Goal: Information Seeking & Learning: Learn about a topic

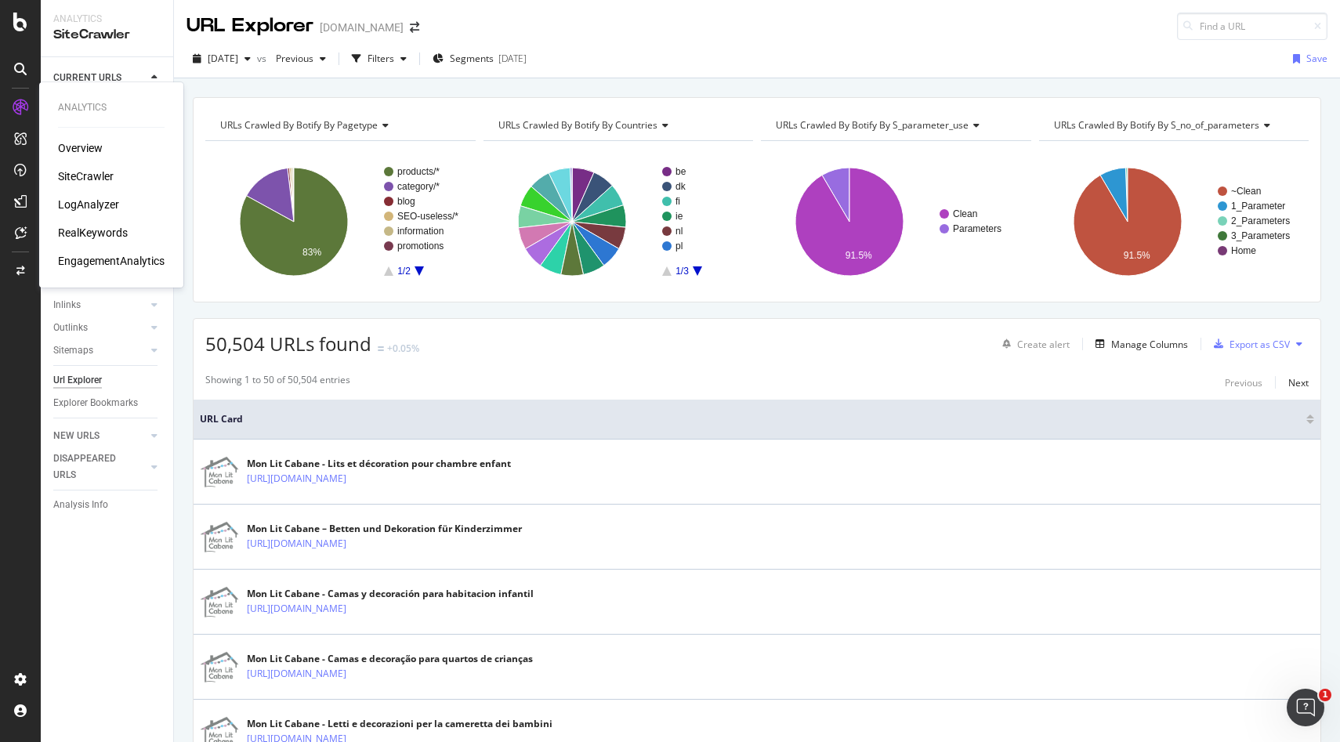
click at [77, 182] on div "SiteCrawler" at bounding box center [86, 177] width 56 height 16
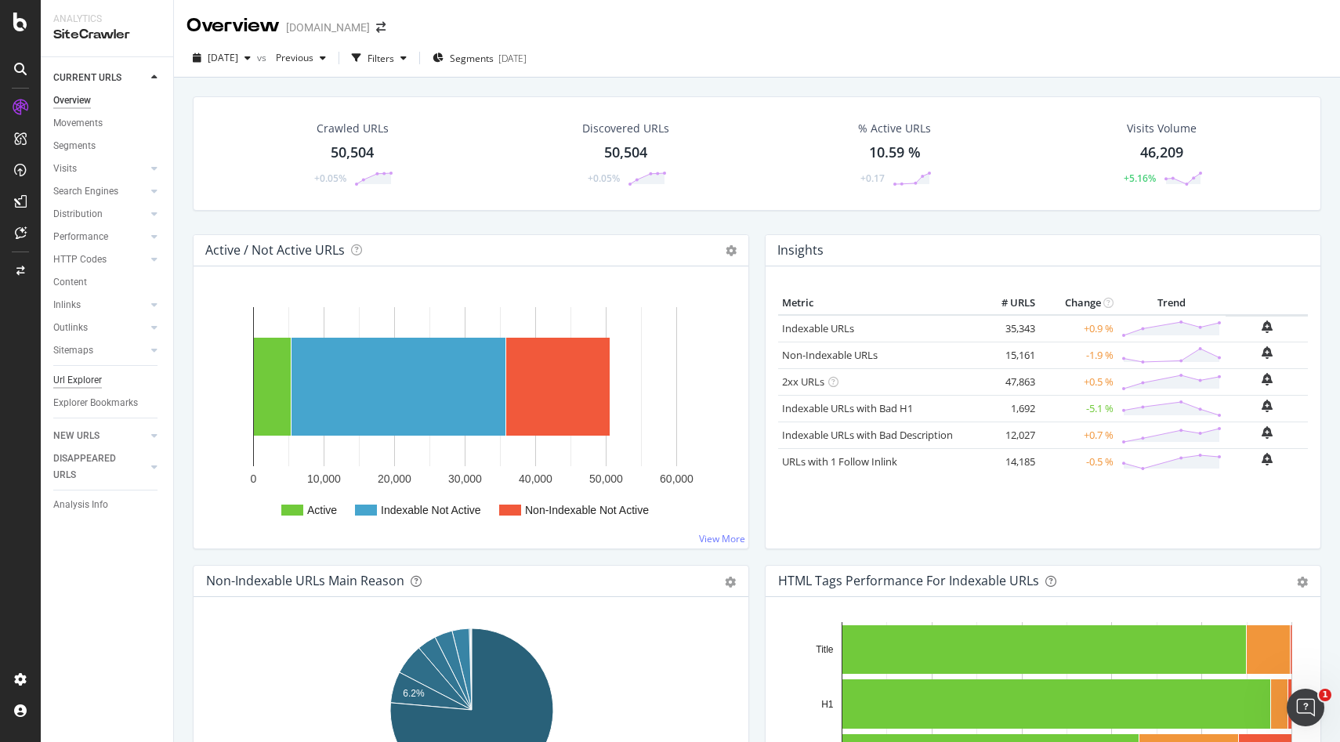
click at [80, 380] on div "Url Explorer" at bounding box center [77, 380] width 49 height 16
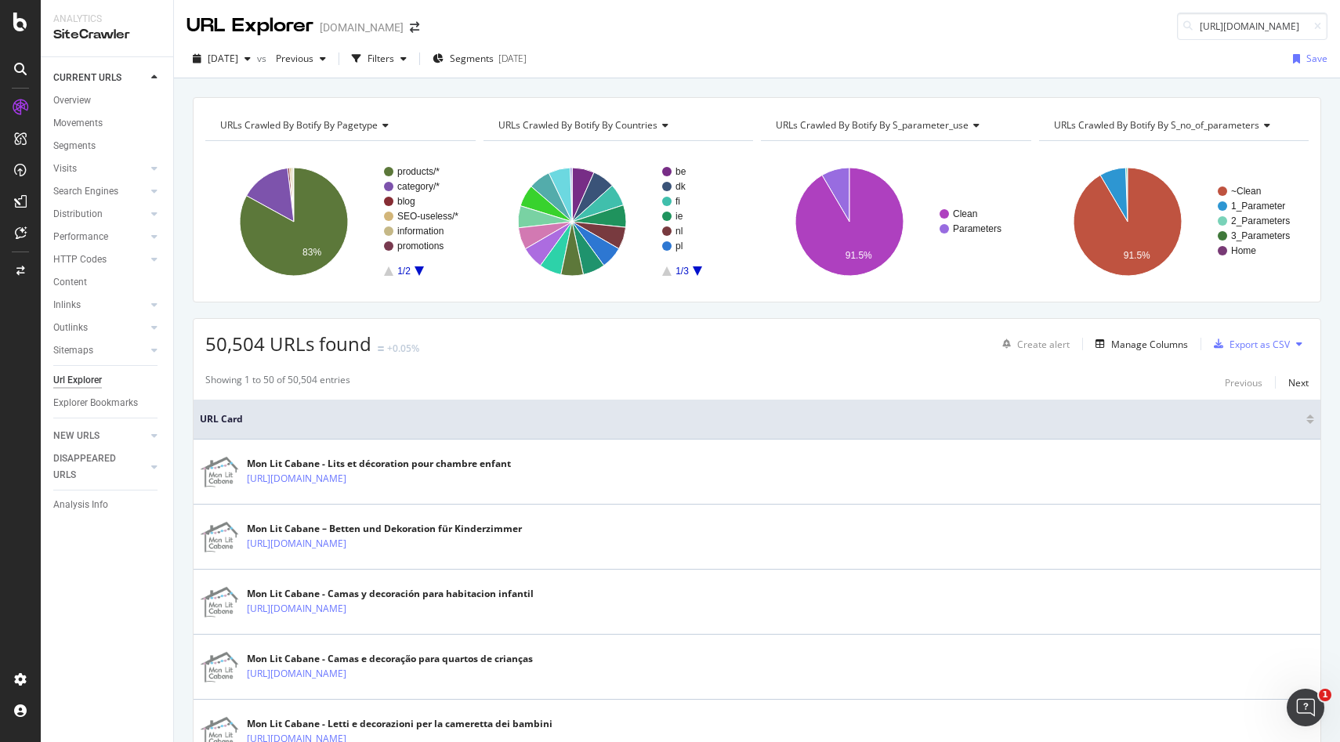
scroll to position [0, 52]
type input "[URL][DOMAIN_NAME]"
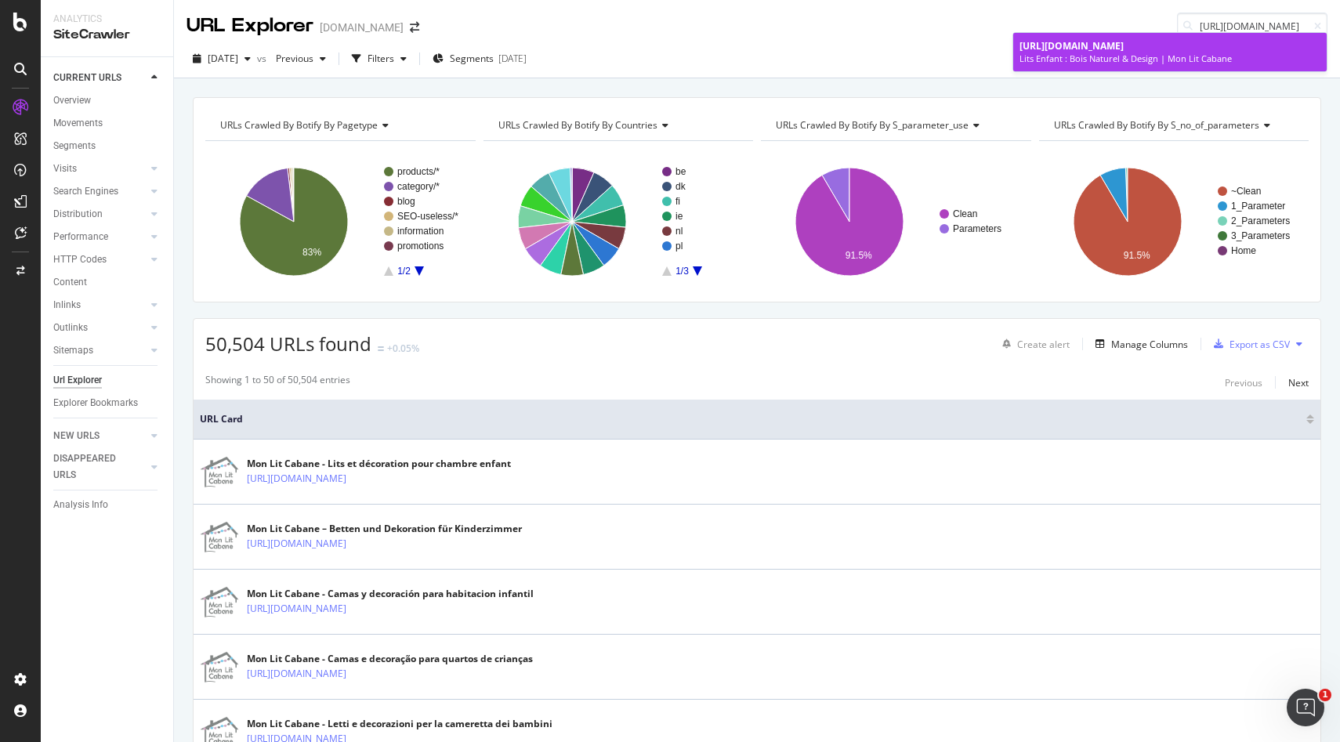
click at [1124, 45] on span "[URL][DOMAIN_NAME]" at bounding box center [1072, 45] width 104 height 13
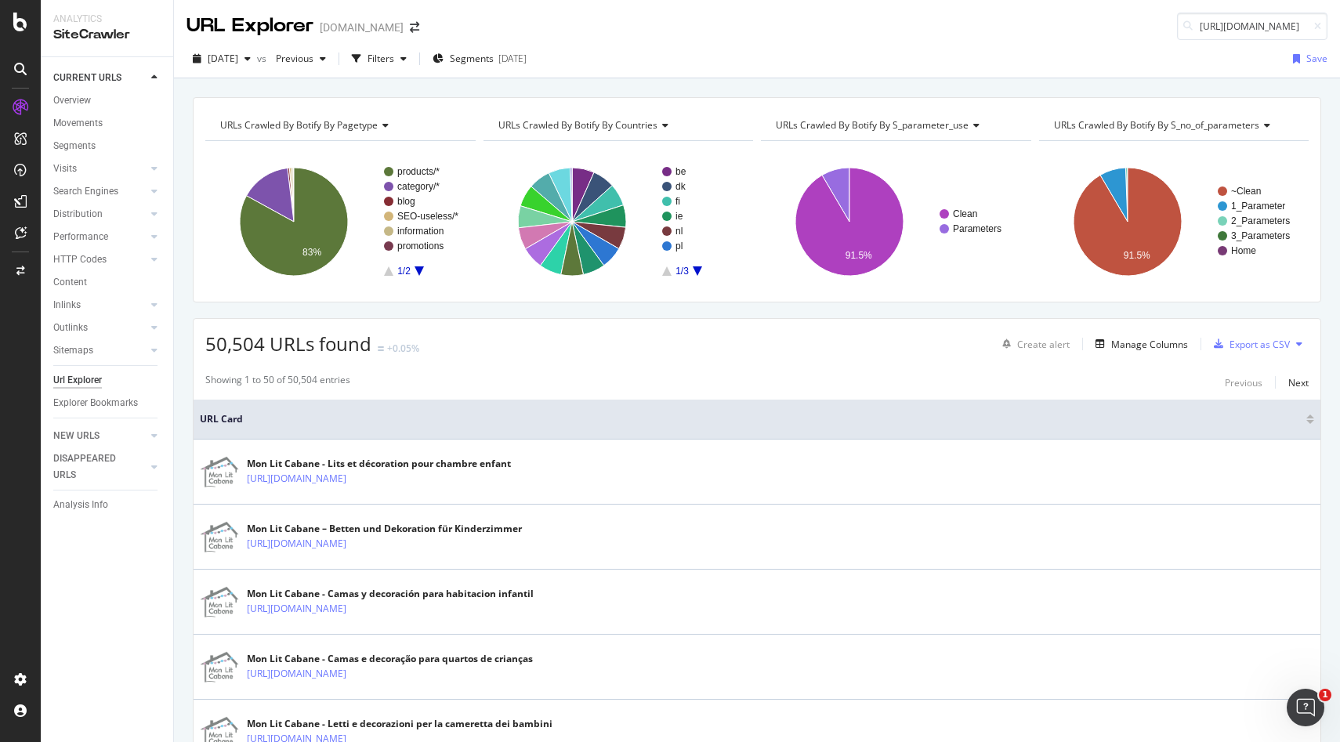
scroll to position [0, 74]
type input "[URL][DOMAIN_NAME]"
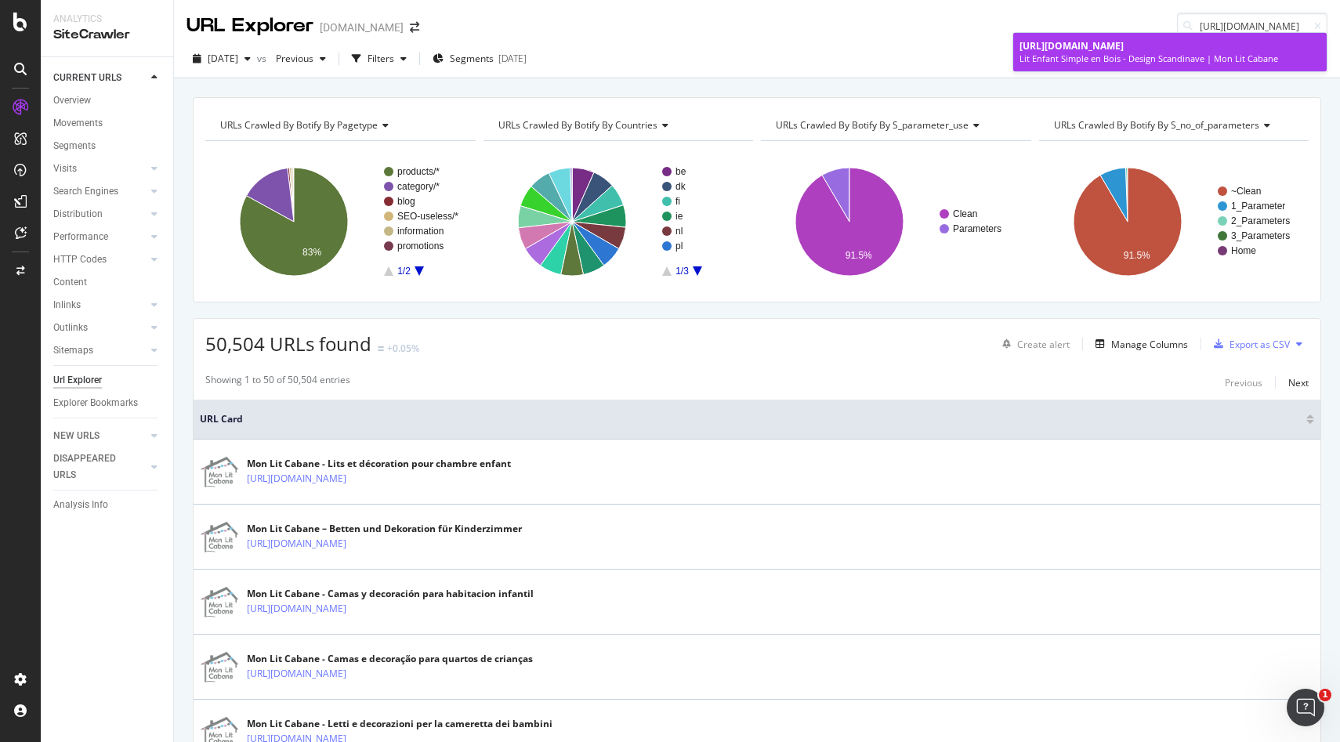
click at [1089, 44] on span "[URL][DOMAIN_NAME]" at bounding box center [1072, 45] width 104 height 13
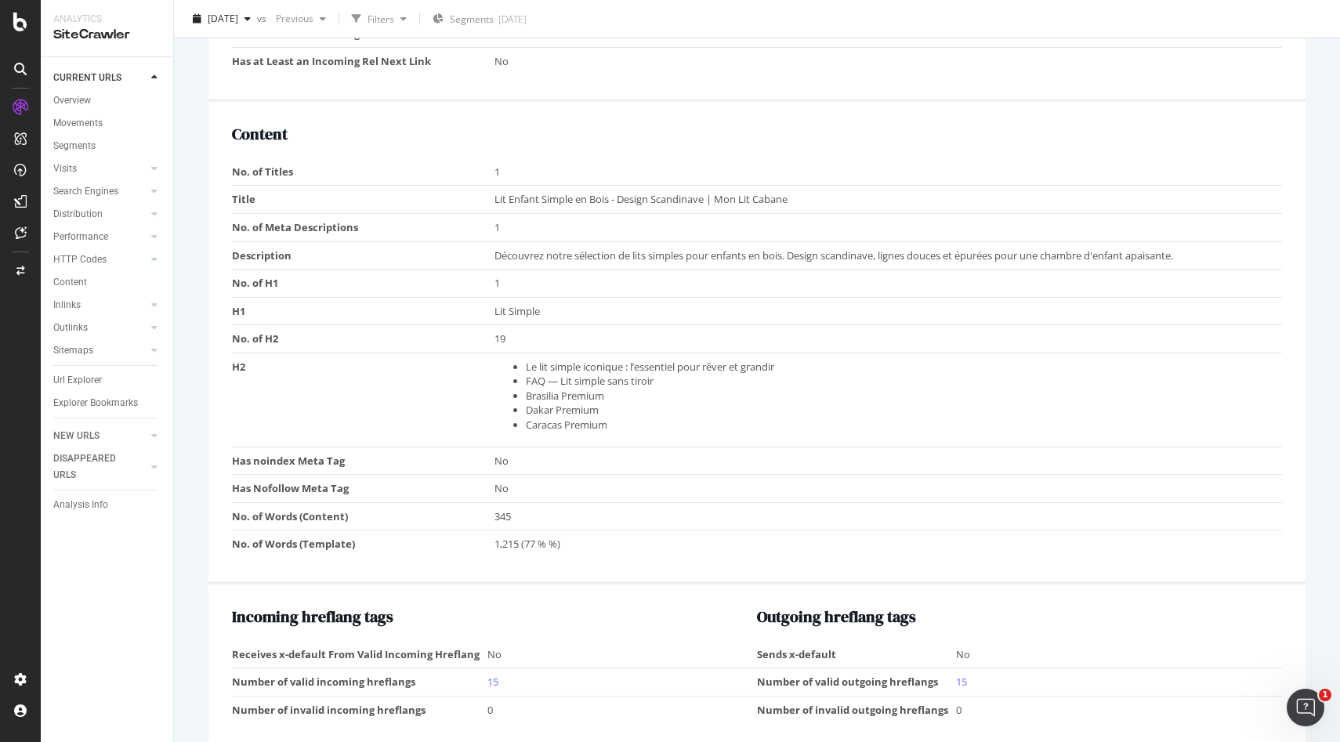
scroll to position [1151, 0]
drag, startPoint x: 498, startPoint y: 257, endPoint x: 803, endPoint y: 251, distance: 304.9
click at [803, 251] on span "Découvrez notre sélection de lits simples pour enfants en bois. Design scandina…" at bounding box center [834, 255] width 679 height 14
click at [730, 246] on td "Découvrez notre sélection de lits simples pour enfants en bois. Design scandina…" at bounding box center [889, 255] width 788 height 28
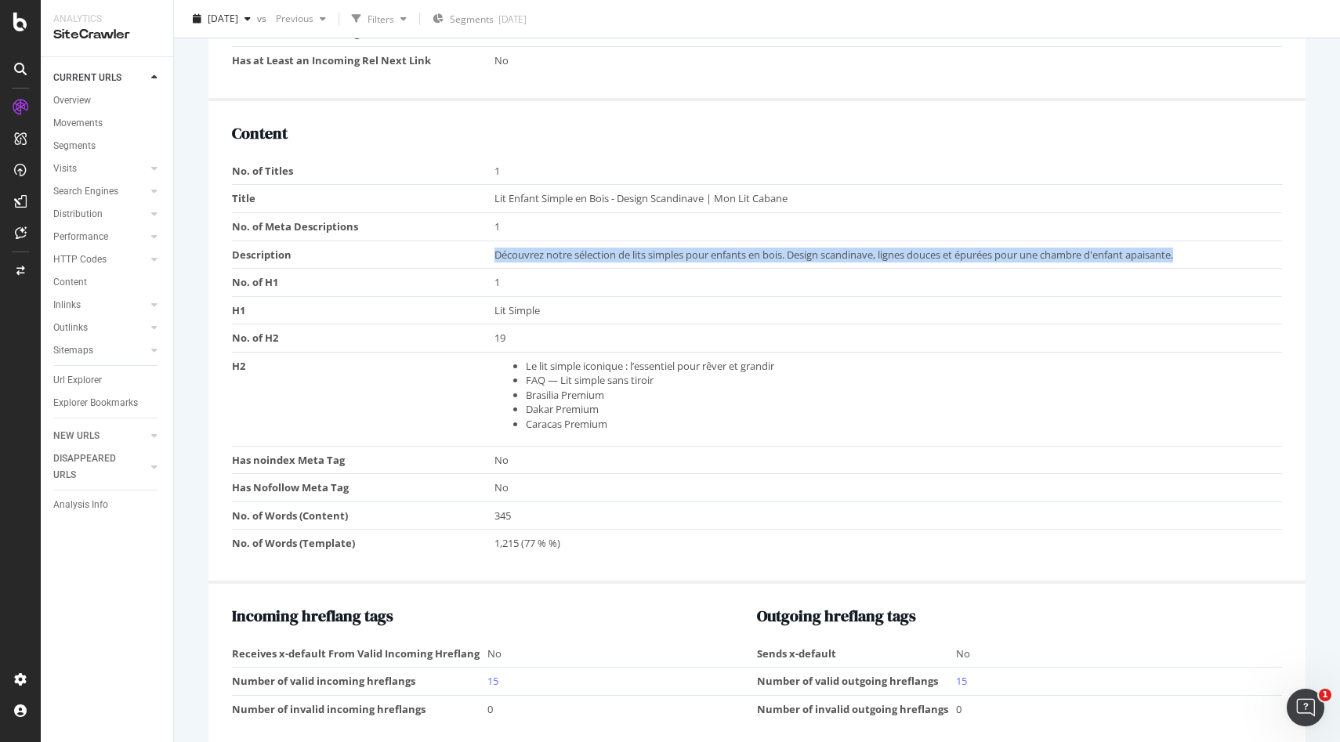
drag, startPoint x: 489, startPoint y: 256, endPoint x: 1202, endPoint y: 259, distance: 713.2
click at [1202, 259] on tr "Description Découvrez notre sélection de lits simples pour enfants en bois. Des…" at bounding box center [757, 255] width 1050 height 28
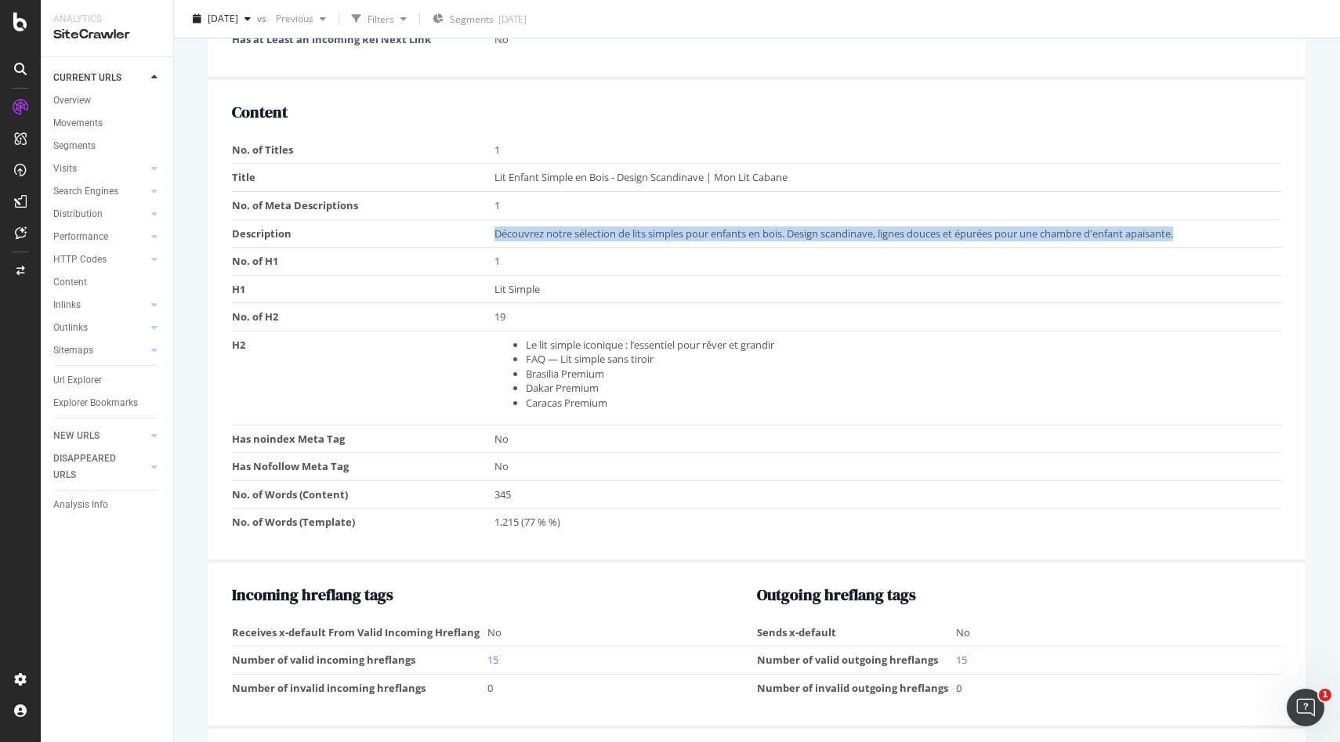
scroll to position [1182, 0]
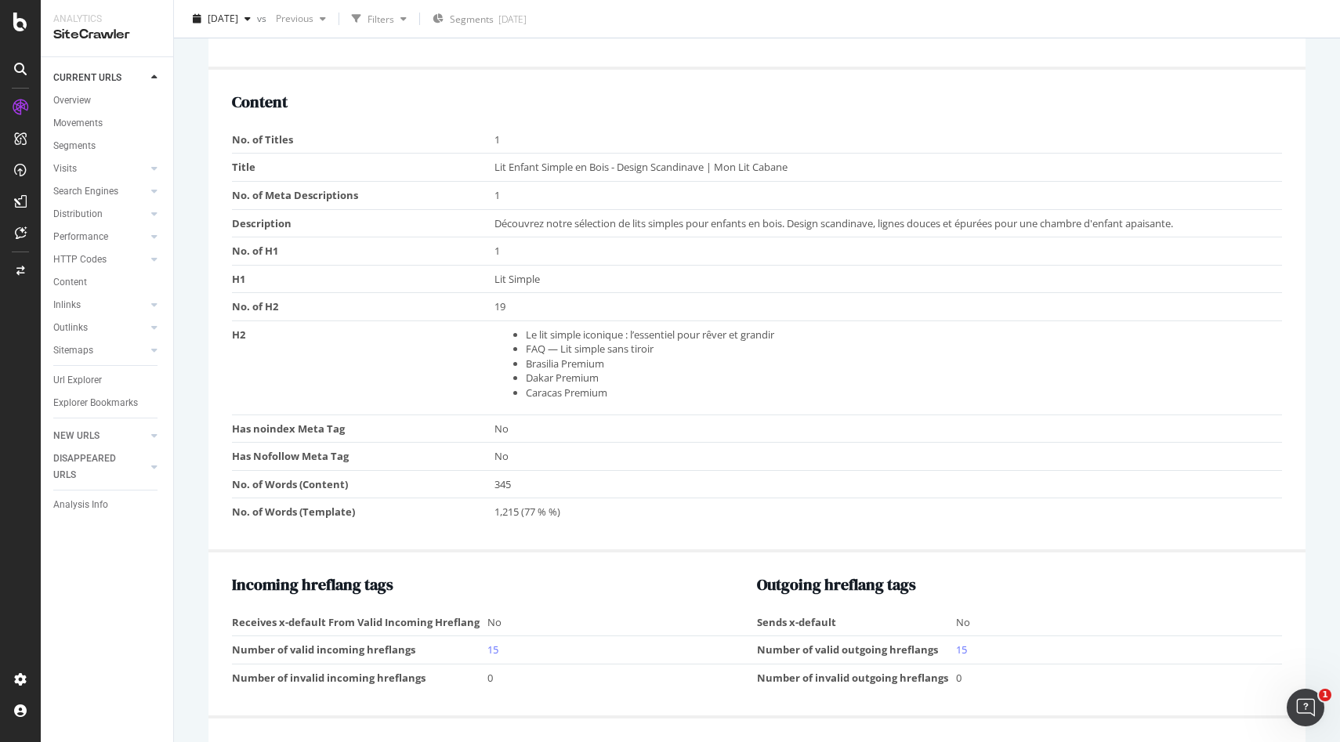
drag, startPoint x: 494, startPoint y: 169, endPoint x: 752, endPoint y: 162, distance: 258.7
click at [751, 162] on span "Lit Enfant Simple en Bois - Design Scandinave | Mon Lit Cabane" at bounding box center [641, 167] width 293 height 14
drag, startPoint x: 489, startPoint y: 167, endPoint x: 812, endPoint y: 162, distance: 322.9
click at [812, 162] on tr "Title Lit Enfant Simple en Bois - Design Scandinave | Mon Lit Cabane" at bounding box center [757, 168] width 1050 height 28
